Goal: Information Seeking & Learning: Understand process/instructions

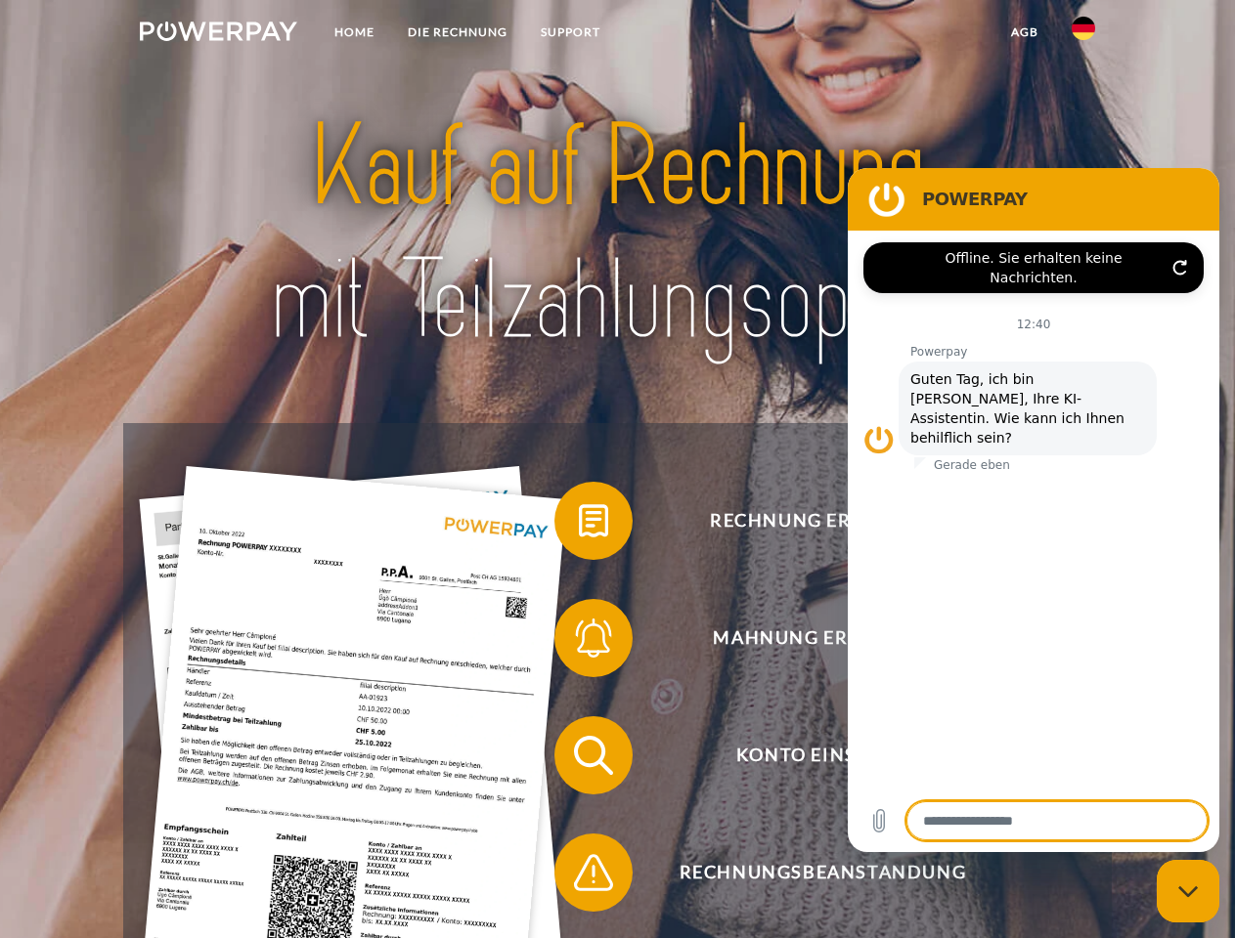
click at [218, 34] on img at bounding box center [218, 32] width 157 height 20
click at [1083, 34] on img at bounding box center [1082, 28] width 23 height 23
click at [1023, 32] on link "agb" at bounding box center [1024, 32] width 61 height 35
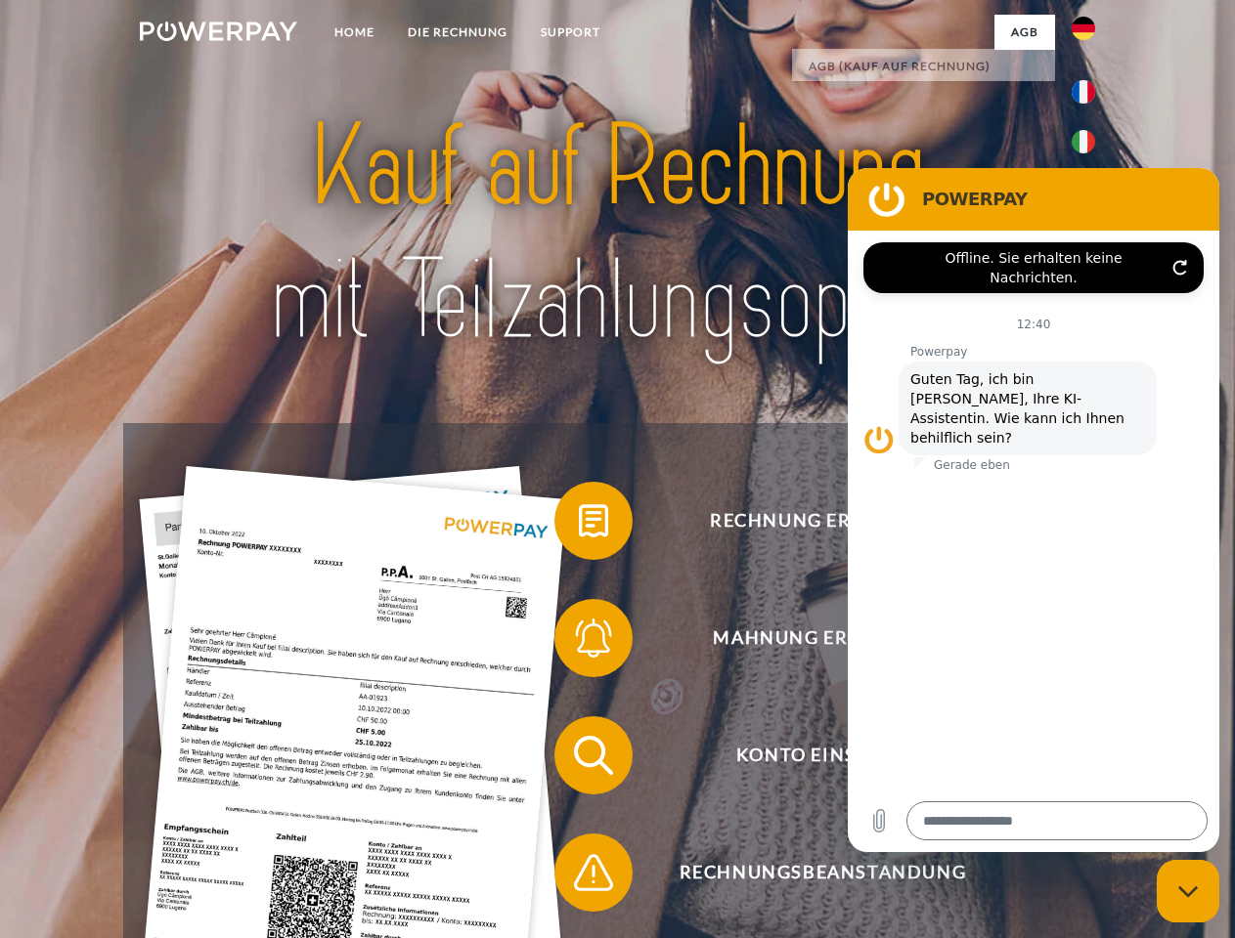
click at [579, 525] on span at bounding box center [564, 521] width 98 height 98
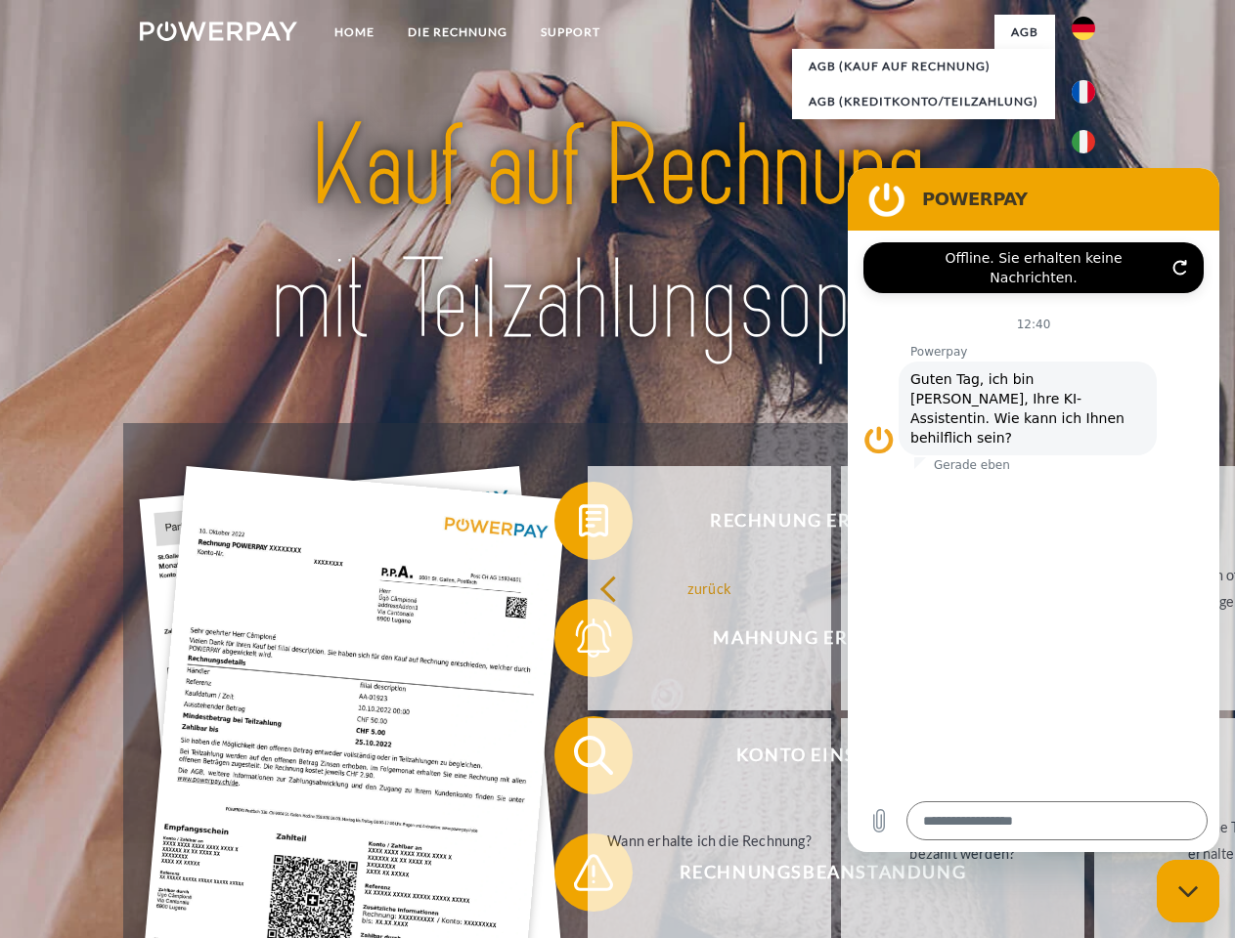
click at [579, 642] on div "Rechnung erhalten? Mahnung erhalten? Konto einsehen" at bounding box center [616, 814] width 987 height 782
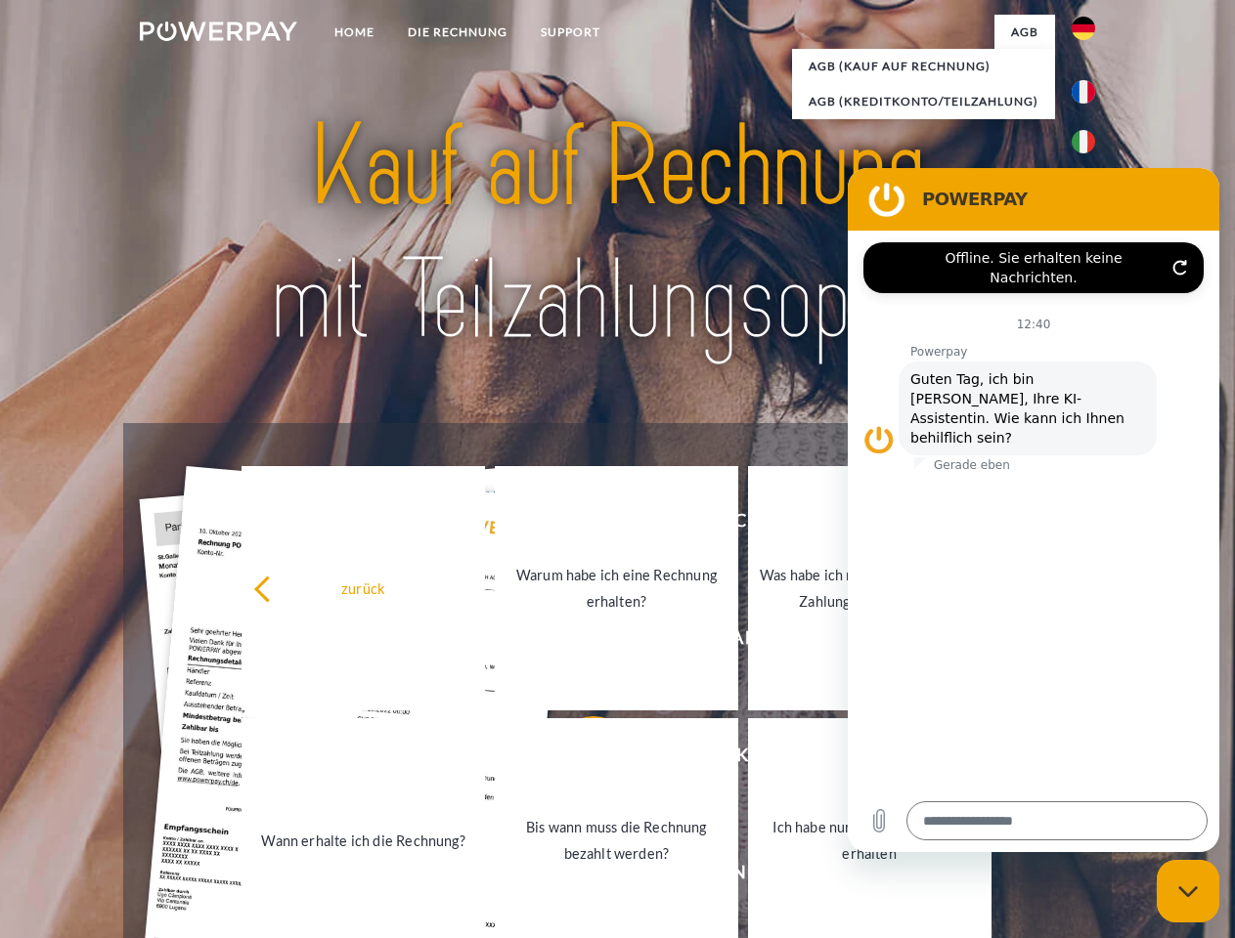
click at [579, 760] on link "Bis wann muss die Rechnung bezahlt werden?" at bounding box center [616, 840] width 243 height 244
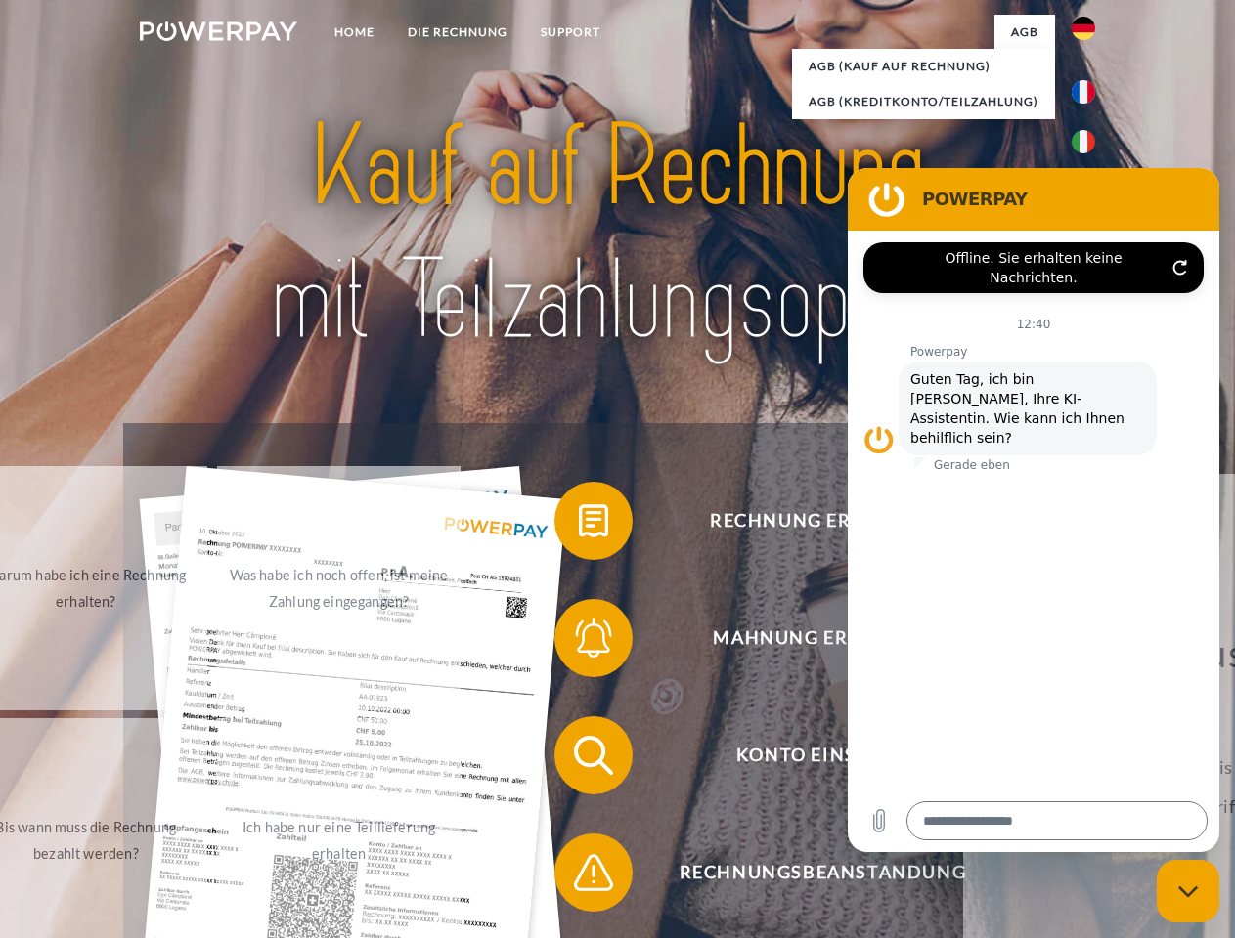
click at [579, 877] on span at bounding box center [564, 873] width 98 height 98
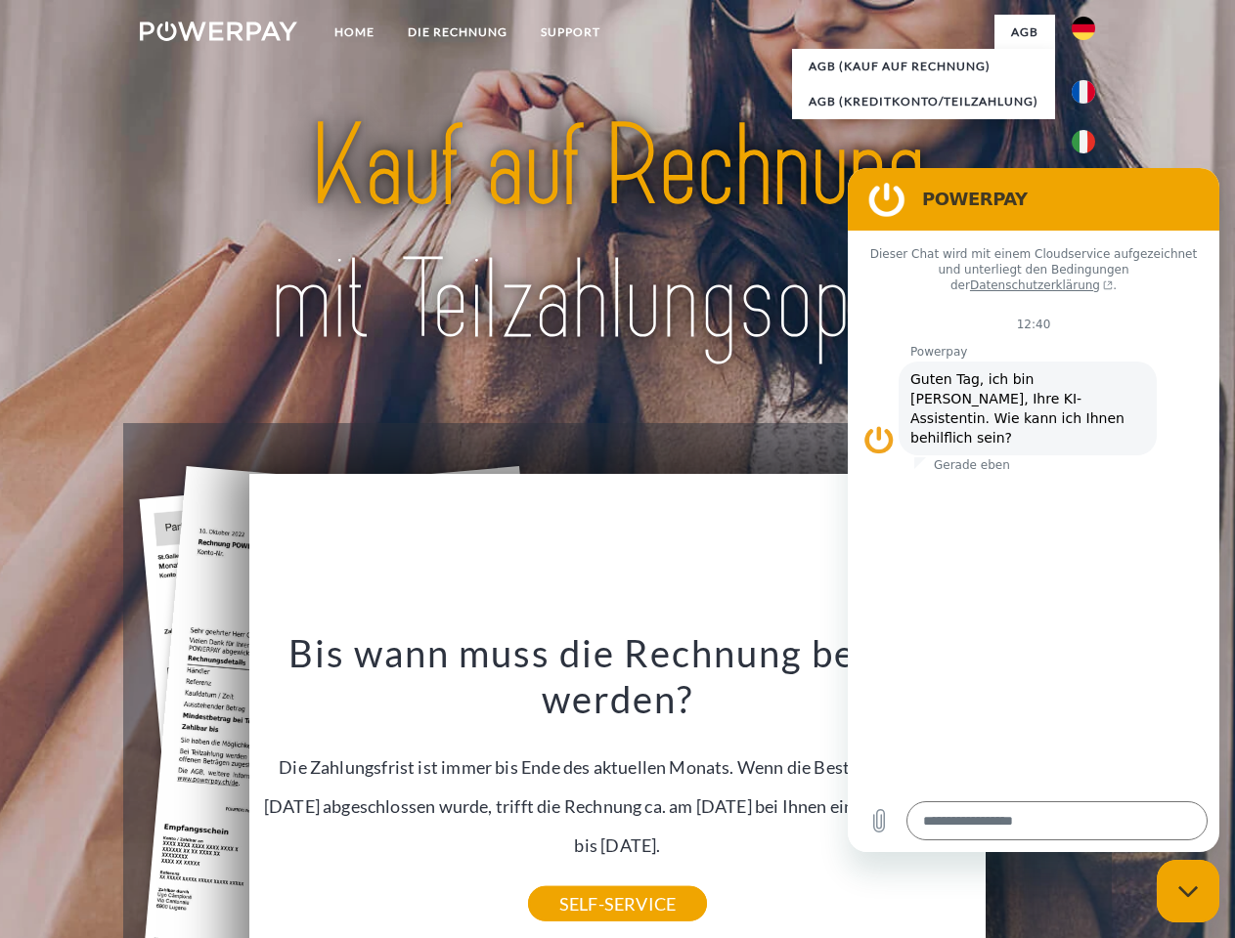
click at [1188, 892] on icon "Messaging-Fenster schließen" at bounding box center [1188, 892] width 21 height 13
type textarea "*"
